Goal: Find specific page/section: Find specific page/section

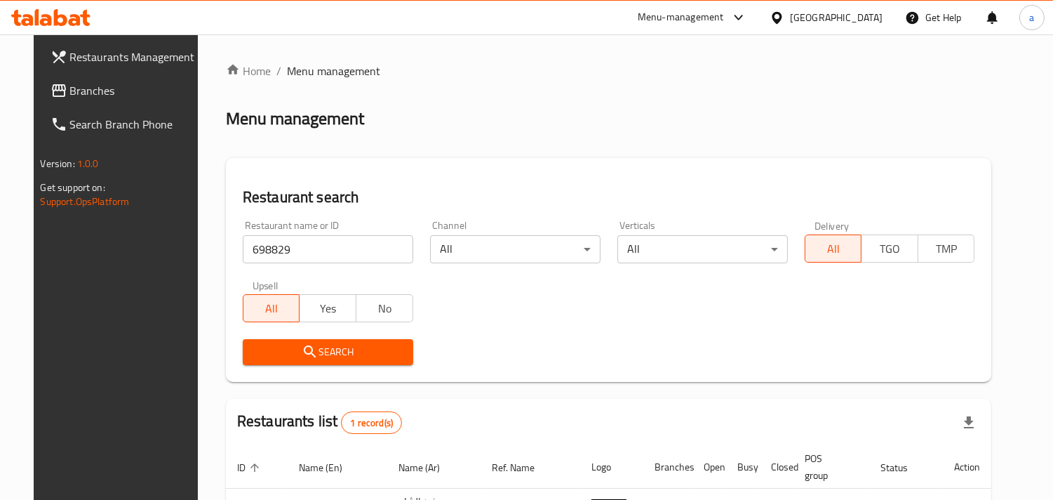
click at [839, 8] on div "United Arab Emirates" at bounding box center [826, 18] width 135 height 34
click at [836, 23] on div "United Arab Emirates" at bounding box center [836, 17] width 93 height 15
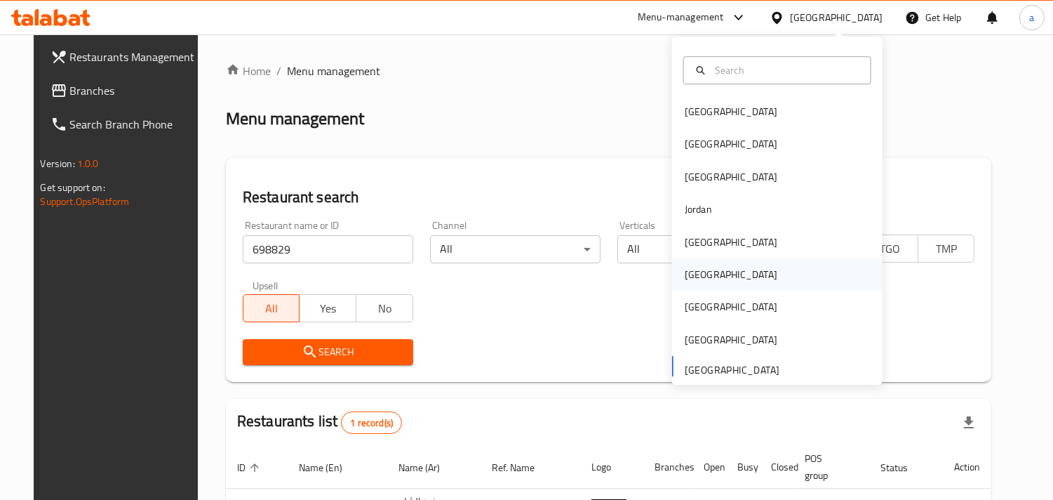
click at [709, 269] on div "[GEOGRAPHIC_DATA]" at bounding box center [731, 274] width 115 height 32
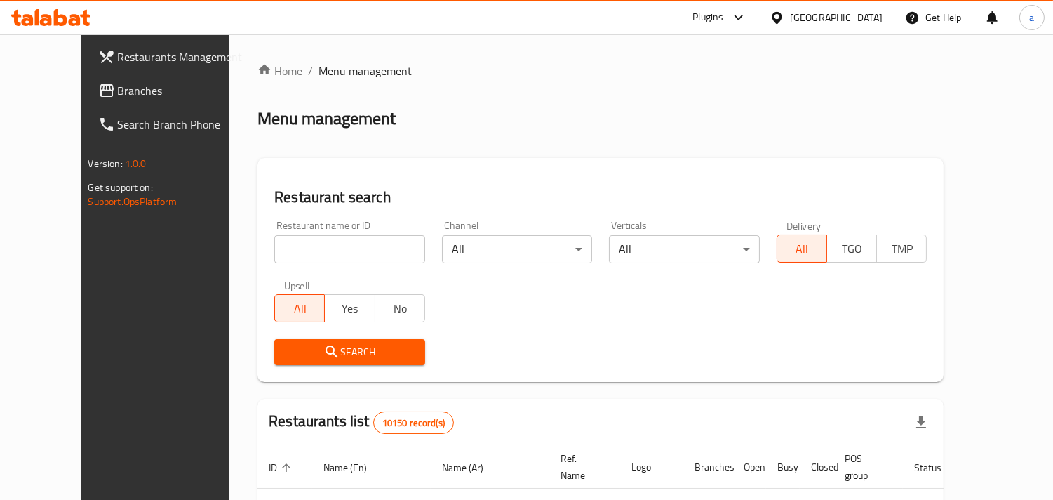
click at [118, 88] on span "Branches" at bounding box center [182, 90] width 128 height 17
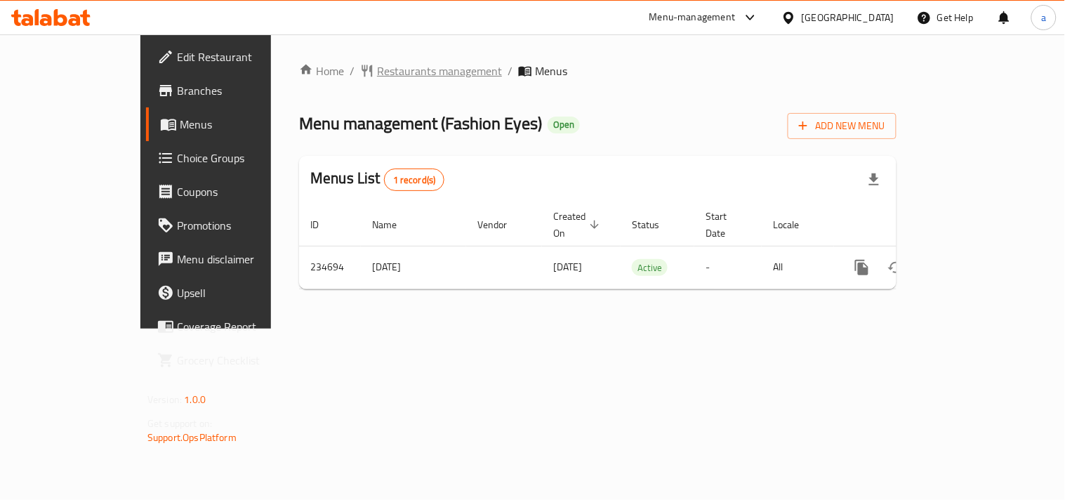
click at [377, 76] on span "Restaurants management" at bounding box center [439, 70] width 125 height 17
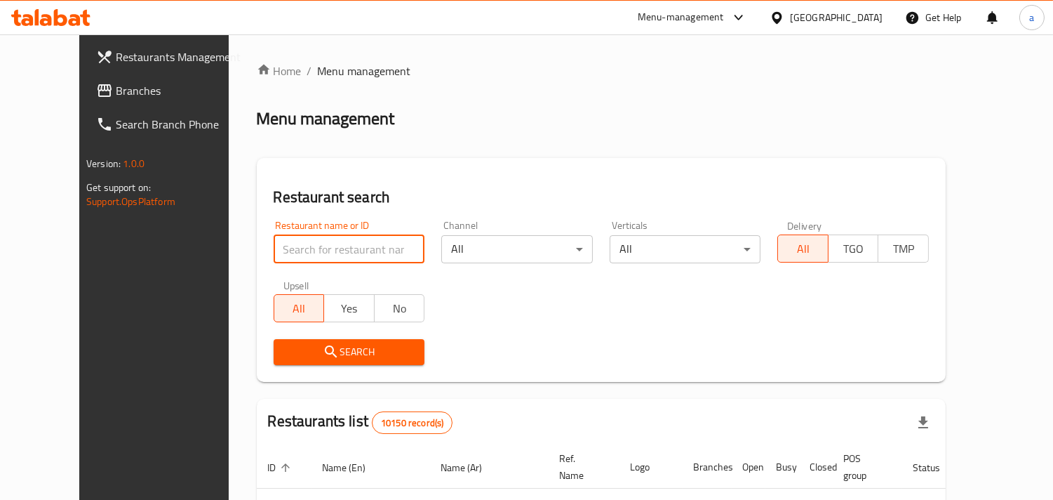
click at [331, 248] on input "search" at bounding box center [350, 249] width 152 height 28
paste input "626442"
type input "626442"
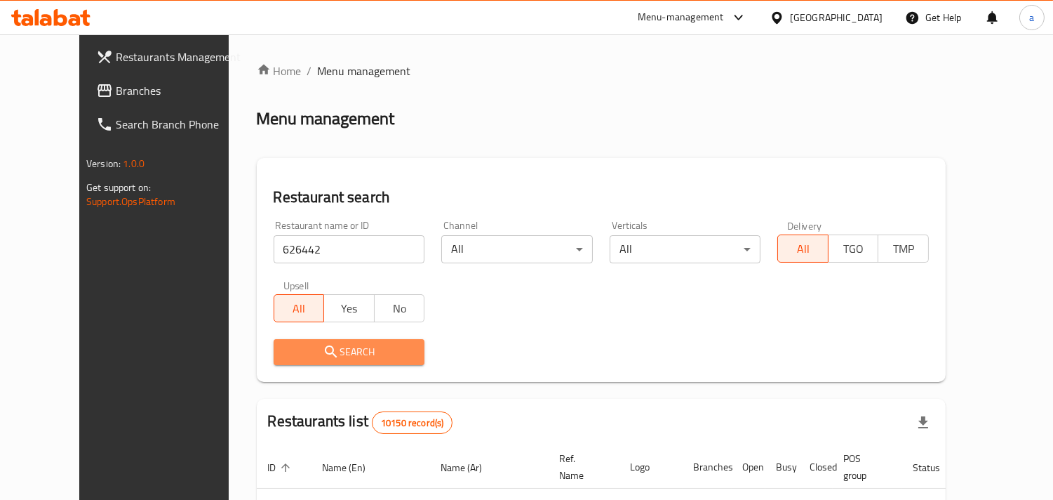
click at [323, 354] on icon "submit" at bounding box center [331, 351] width 17 height 17
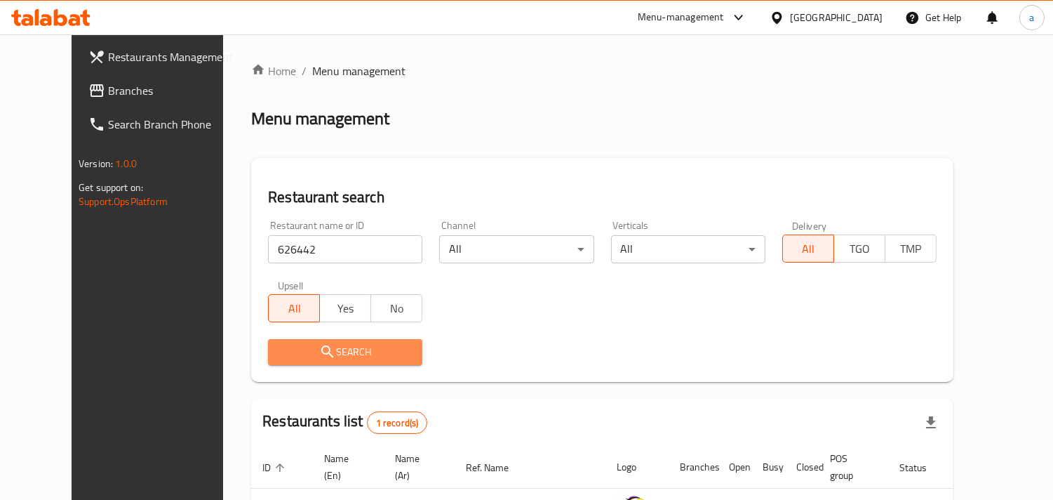
click at [319, 354] on icon "submit" at bounding box center [327, 351] width 17 height 17
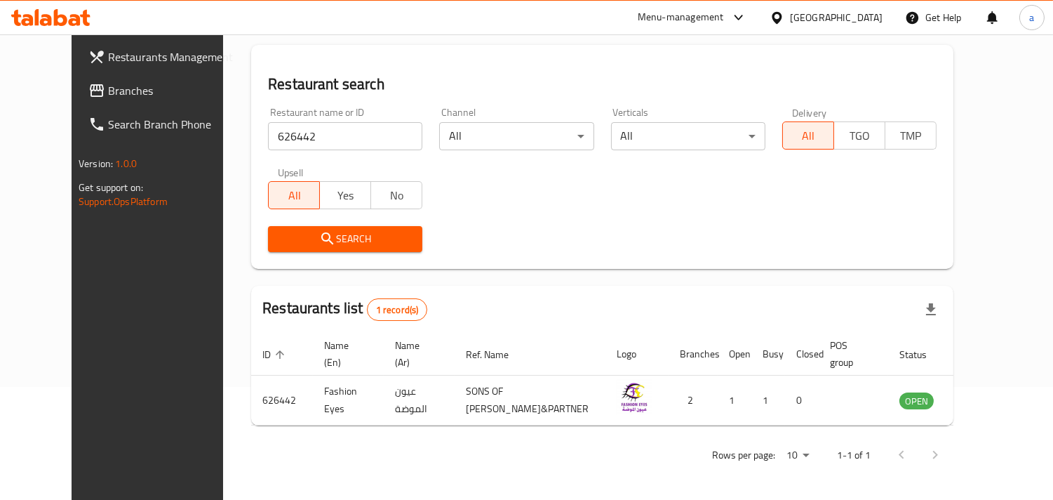
scroll to position [114, 0]
